Goal: Submit feedback/report problem

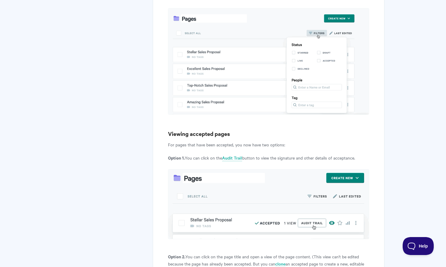
scroll to position [2372, 0]
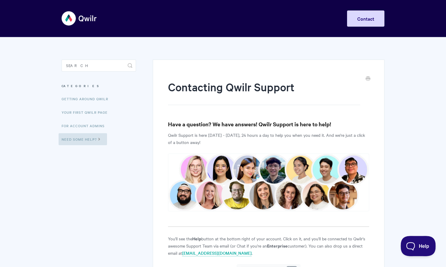
click at [412, 245] on span "Help" at bounding box center [416, 245] width 31 height 4
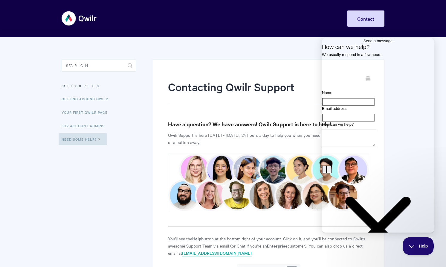
type input "M"
type input "[PERSON_NAME][EMAIL_ADDRESS][DOMAIN_NAME]"
type input "m"
type input "[PERSON_NAME]"
paste input "[PERSON_NAME][EMAIL_ADDRESS][DOMAIN_NAME]"
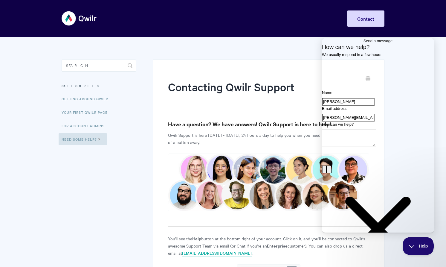
type input "[PERSON_NAME][EMAIL_ADDRESS][DOMAIN_NAME]"
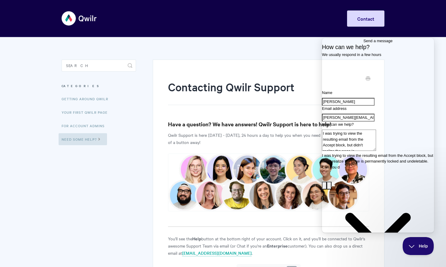
scroll to position [1, 0]
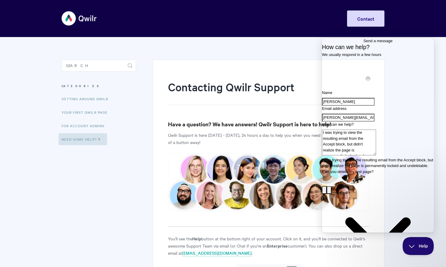
type textarea "I was trying to view the resulting email from the Accept block, but didn't real…"
click at [384, 157] on div "Contact form" at bounding box center [378, 157] width 112 height 0
click at [376, 155] on textarea "I was trying to view the resulting email from the Accept block, but didn't real…" at bounding box center [349, 142] width 54 height 26
